Goal: Check status: Check status

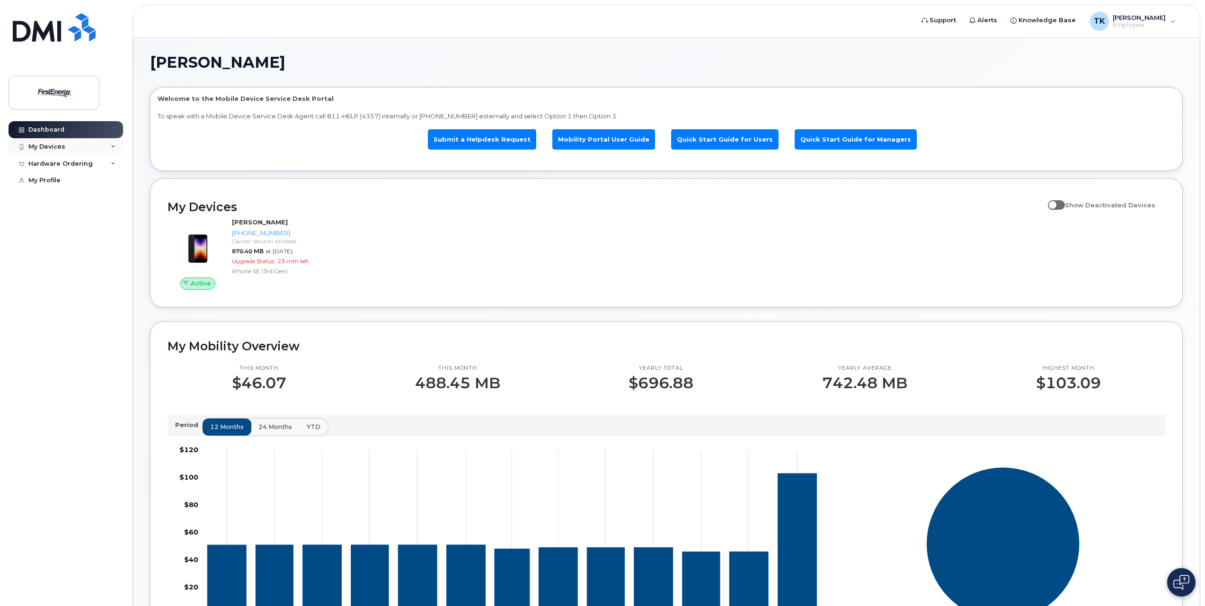
click at [104, 145] on div "My Devices" at bounding box center [66, 146] width 115 height 17
click at [47, 189] on img at bounding box center [41, 187] width 9 height 9
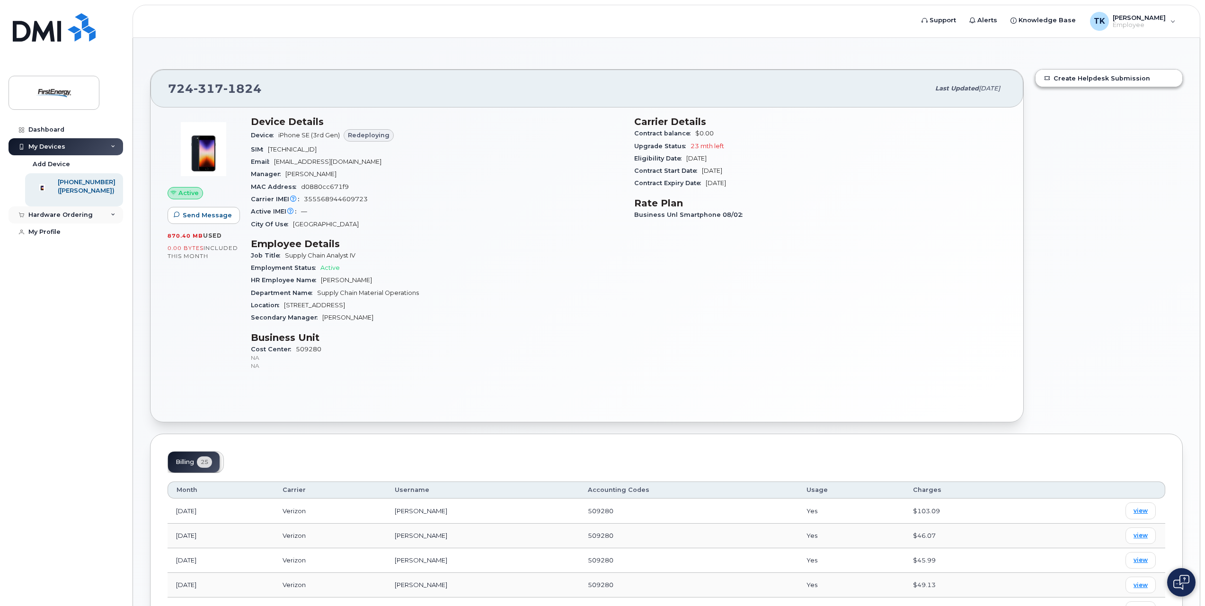
click at [111, 217] on icon at bounding box center [113, 215] width 5 height 5
click at [53, 237] on div "My Orders" at bounding box center [50, 232] width 34 height 9
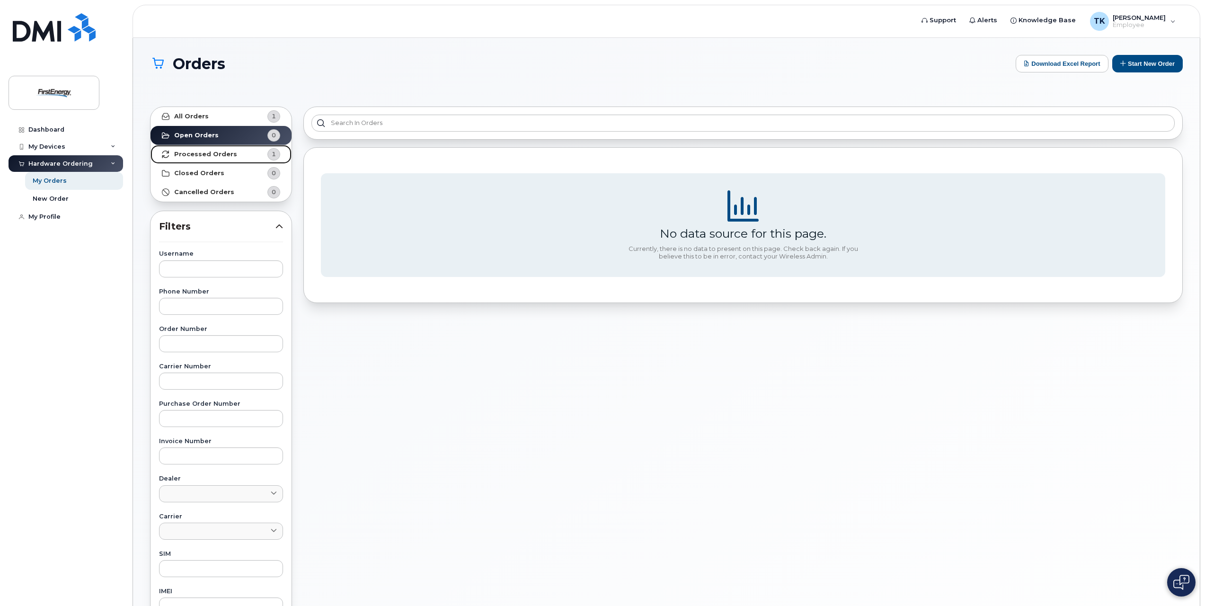
click at [178, 155] on strong "Processed Orders" at bounding box center [205, 155] width 63 height 8
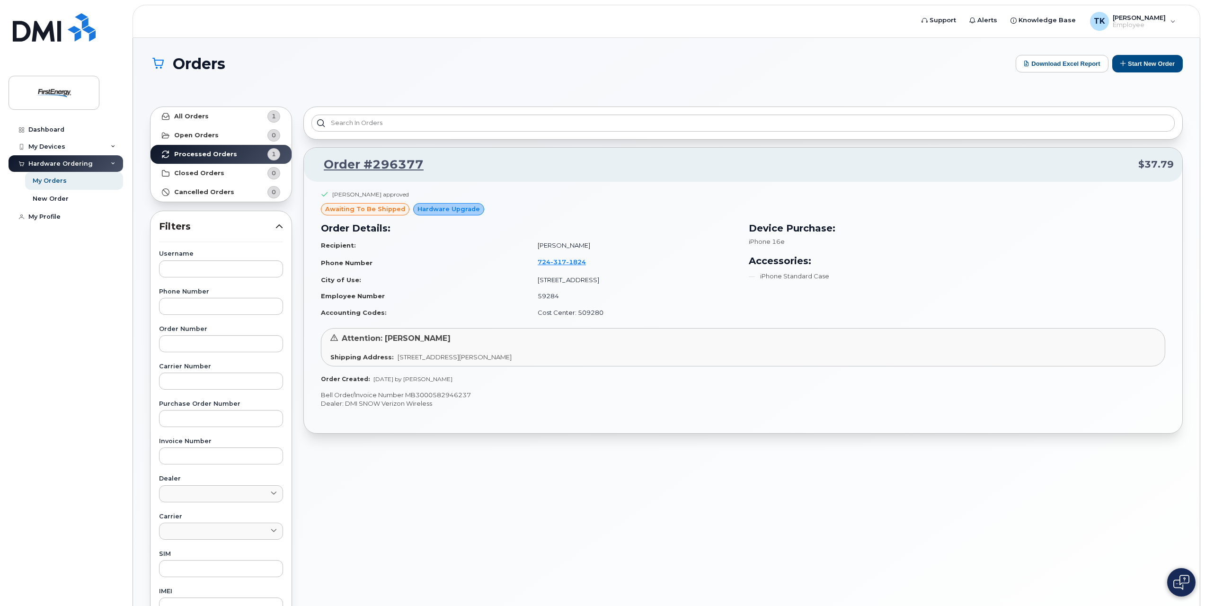
click at [335, 339] on icon at bounding box center [334, 338] width 8 height 8
